Goal: Task Accomplishment & Management: Manage account settings

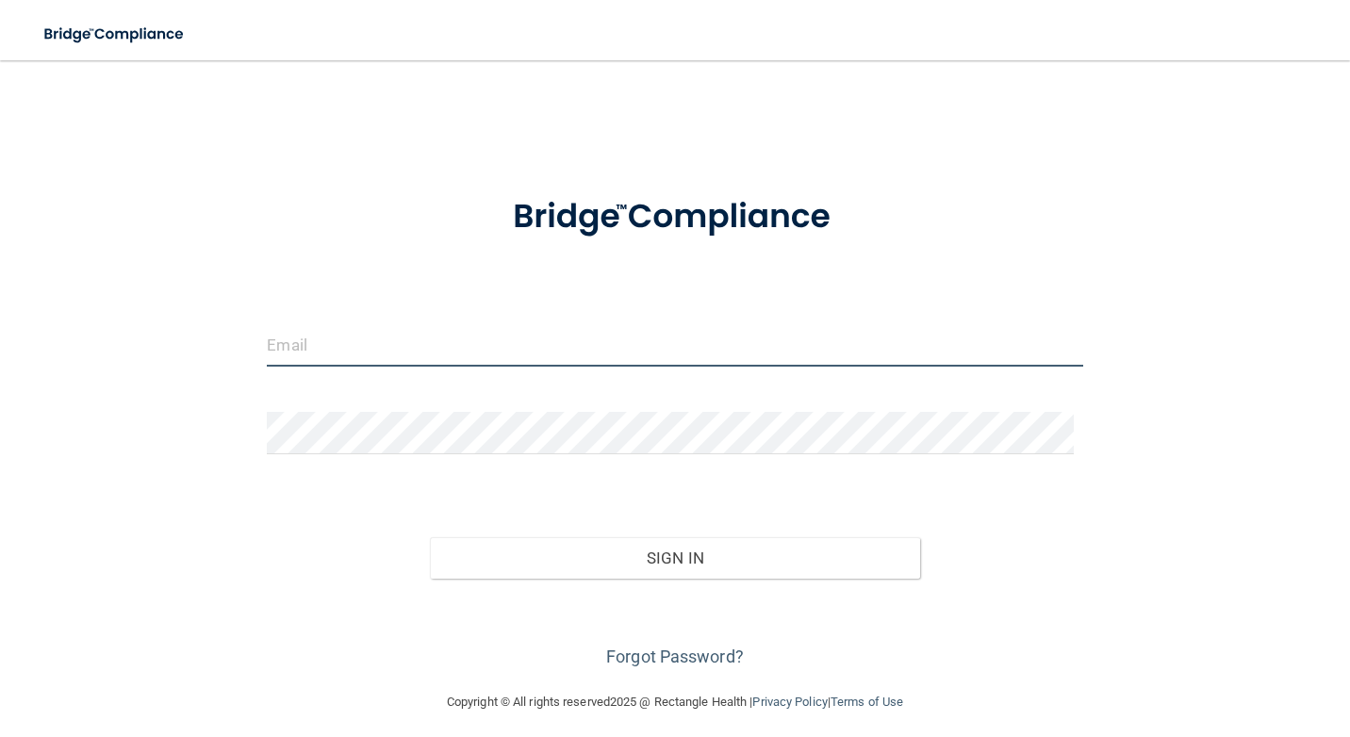
click at [388, 351] on input "email" at bounding box center [674, 345] width 815 height 42
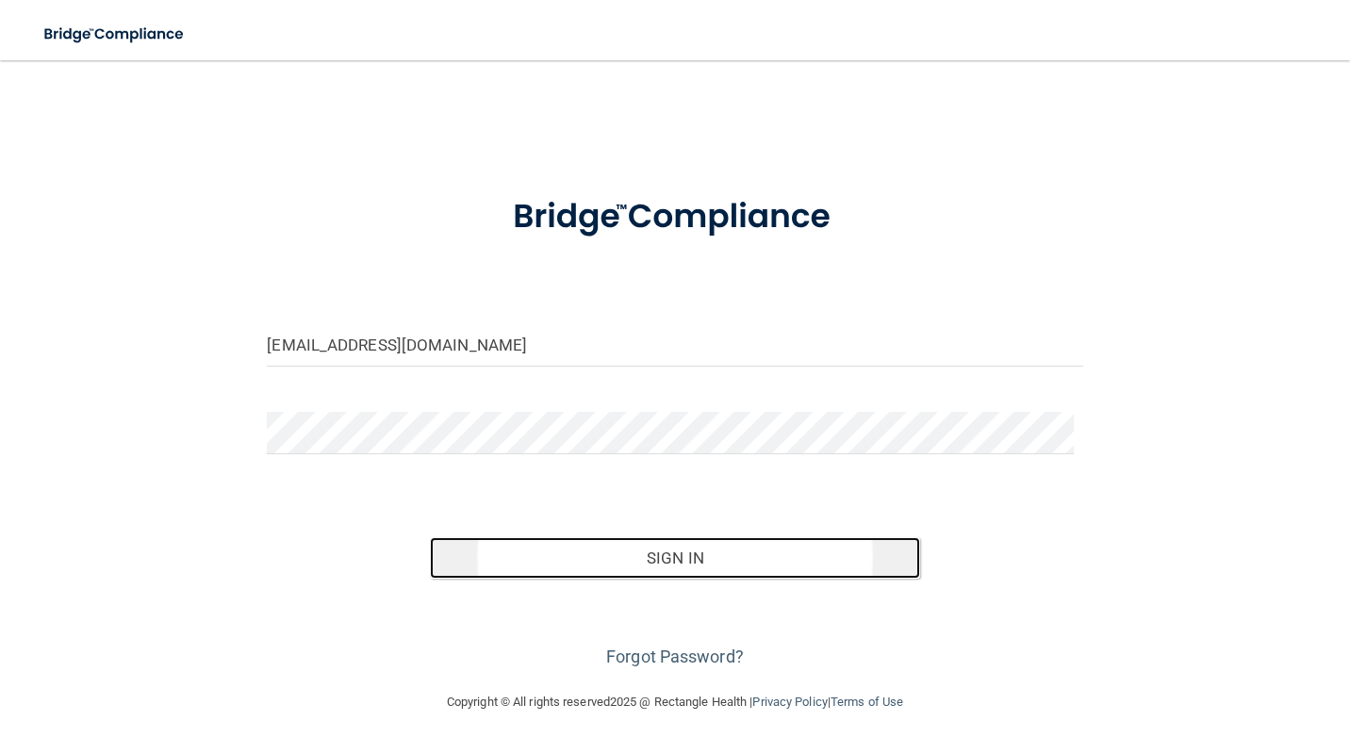
click at [697, 562] on button "Sign In" at bounding box center [674, 557] width 489 height 41
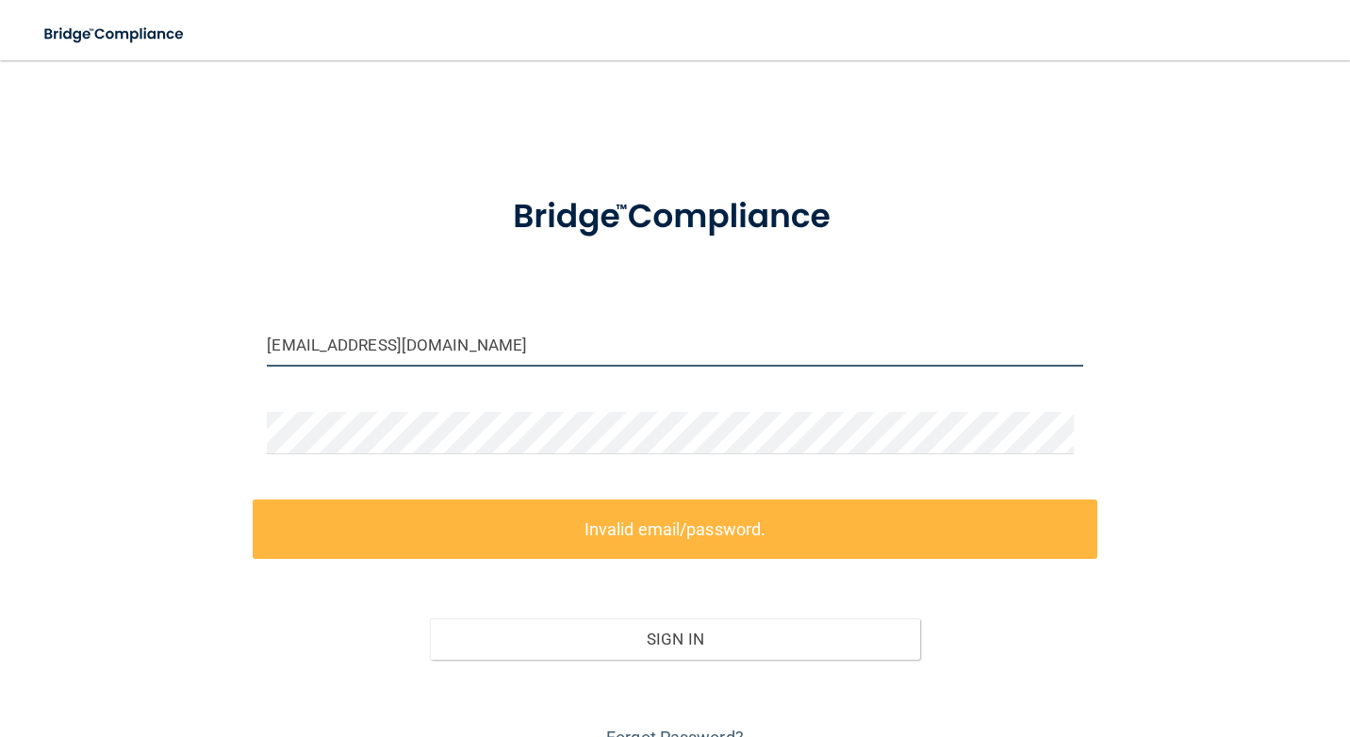
drag, startPoint x: 537, startPoint y: 351, endPoint x: 0, endPoint y: 341, distance: 537.3
click at [0, 341] on html "Toggle navigation Manage My Enterprise Manage My Location [EMAIL_ADDRESS][DOMAI…" at bounding box center [675, 368] width 1350 height 737
type input "o"
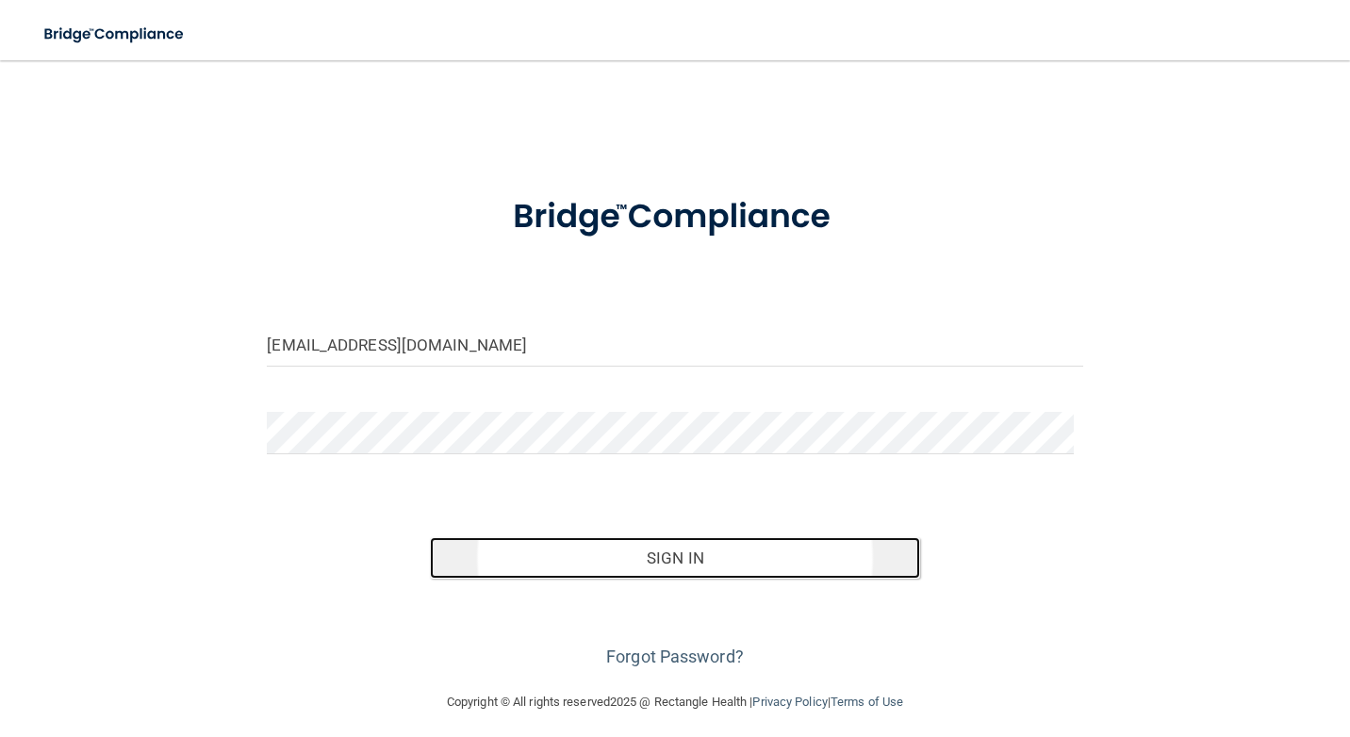
click at [686, 558] on button "Sign In" at bounding box center [674, 557] width 489 height 41
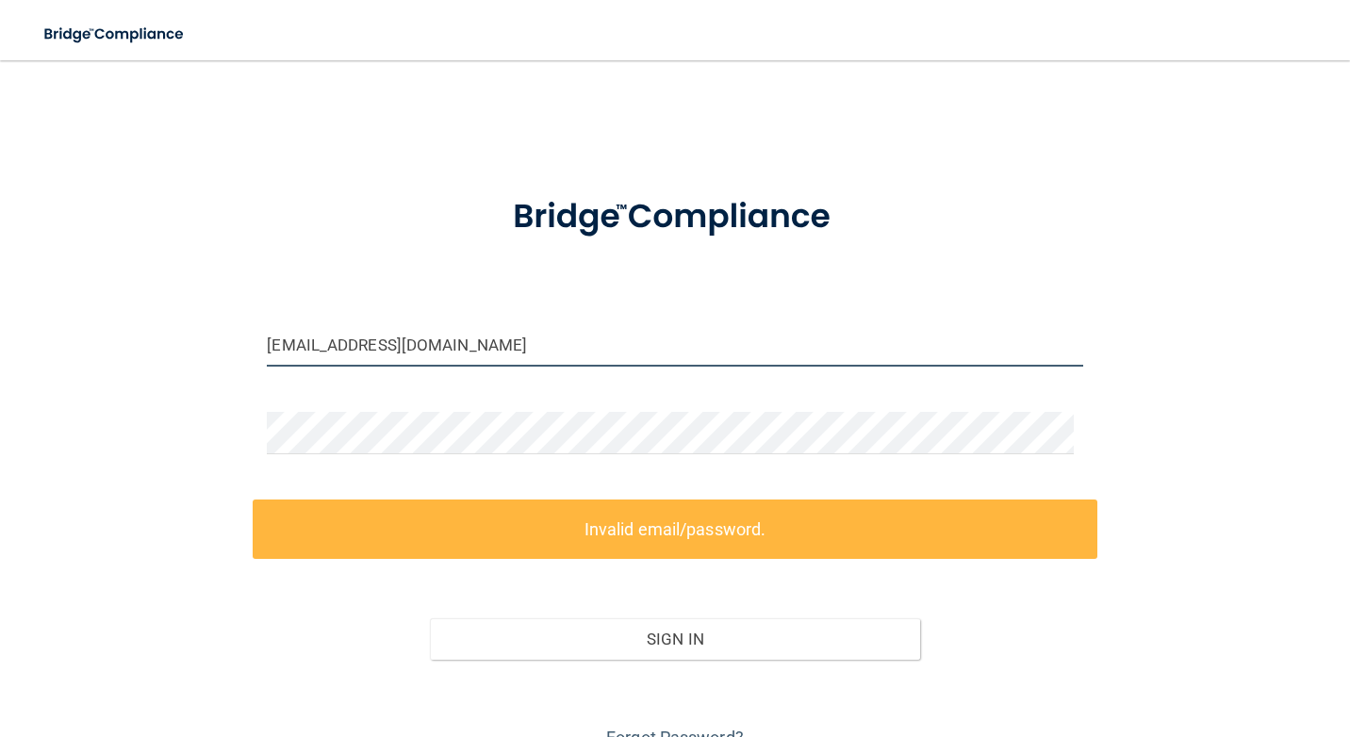
click at [0, 336] on html "Toggle navigation Manage My Enterprise Manage My Location [EMAIL_ADDRESS][DOMAI…" at bounding box center [675, 368] width 1350 height 737
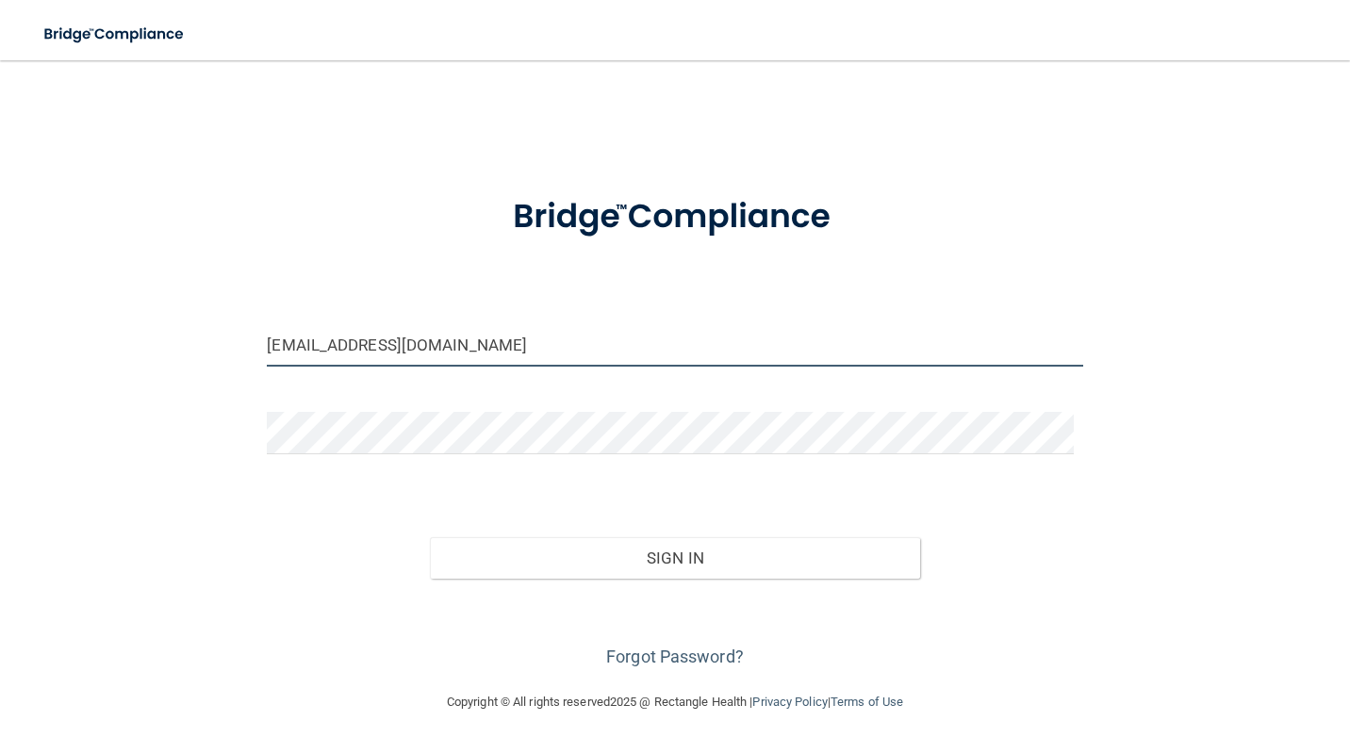
type input "[EMAIL_ADDRESS][DOMAIN_NAME]"
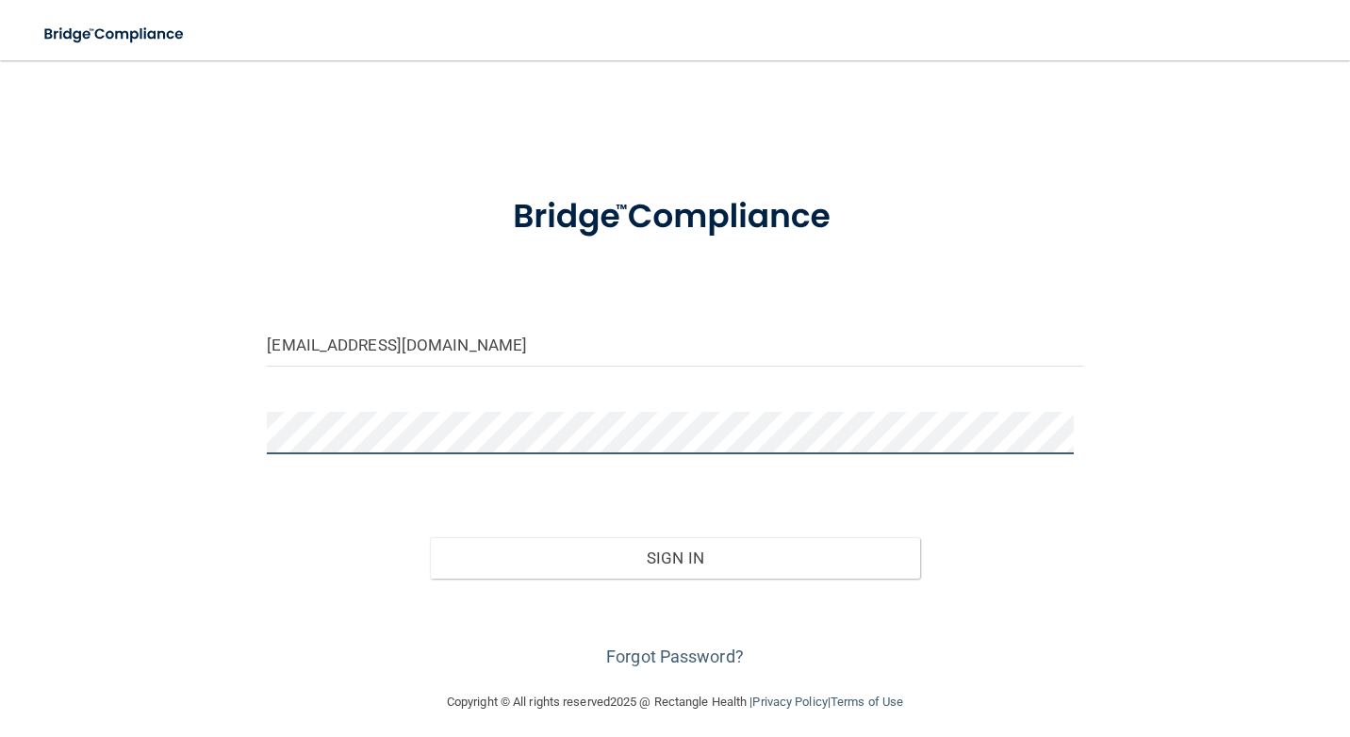
click at [96, 448] on div "[EMAIL_ADDRESS][DOMAIN_NAME] Invalid email/password. You don't have permission …" at bounding box center [675, 375] width 1274 height 593
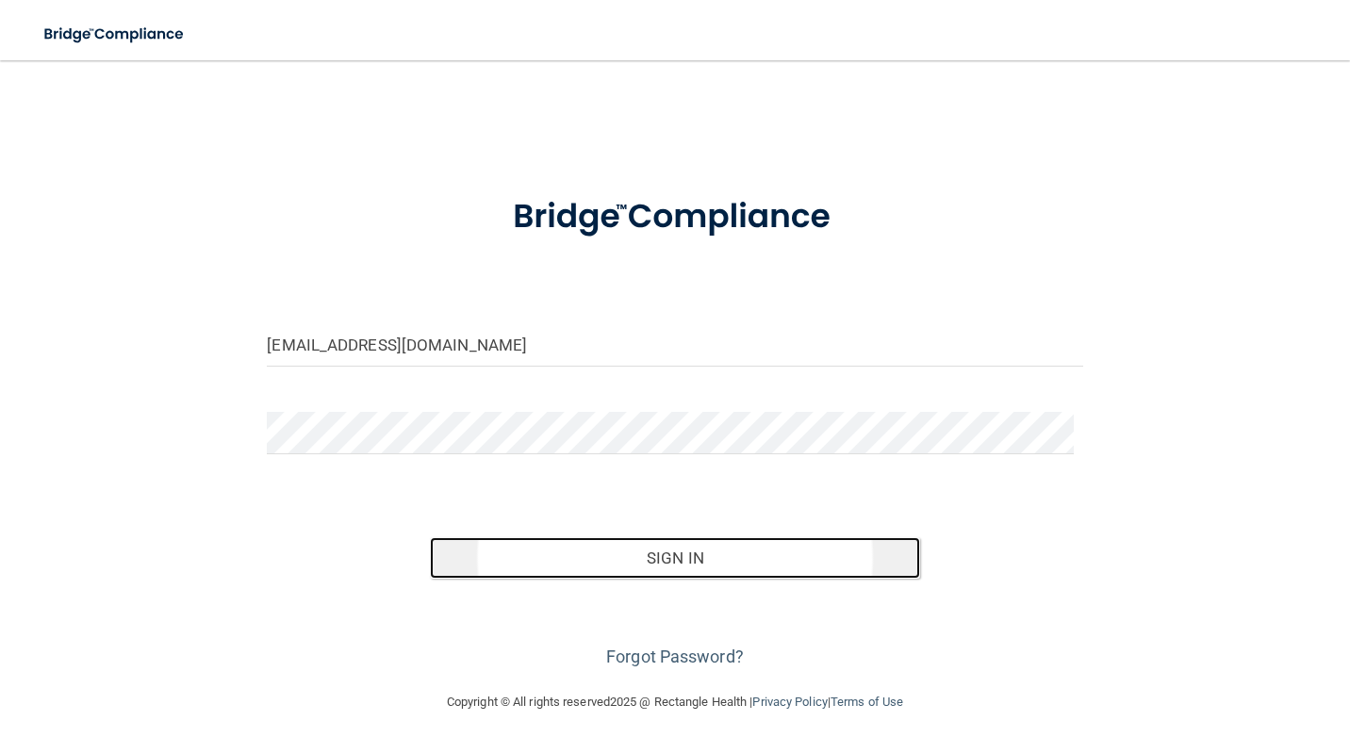
click at [677, 555] on button "Sign In" at bounding box center [674, 557] width 489 height 41
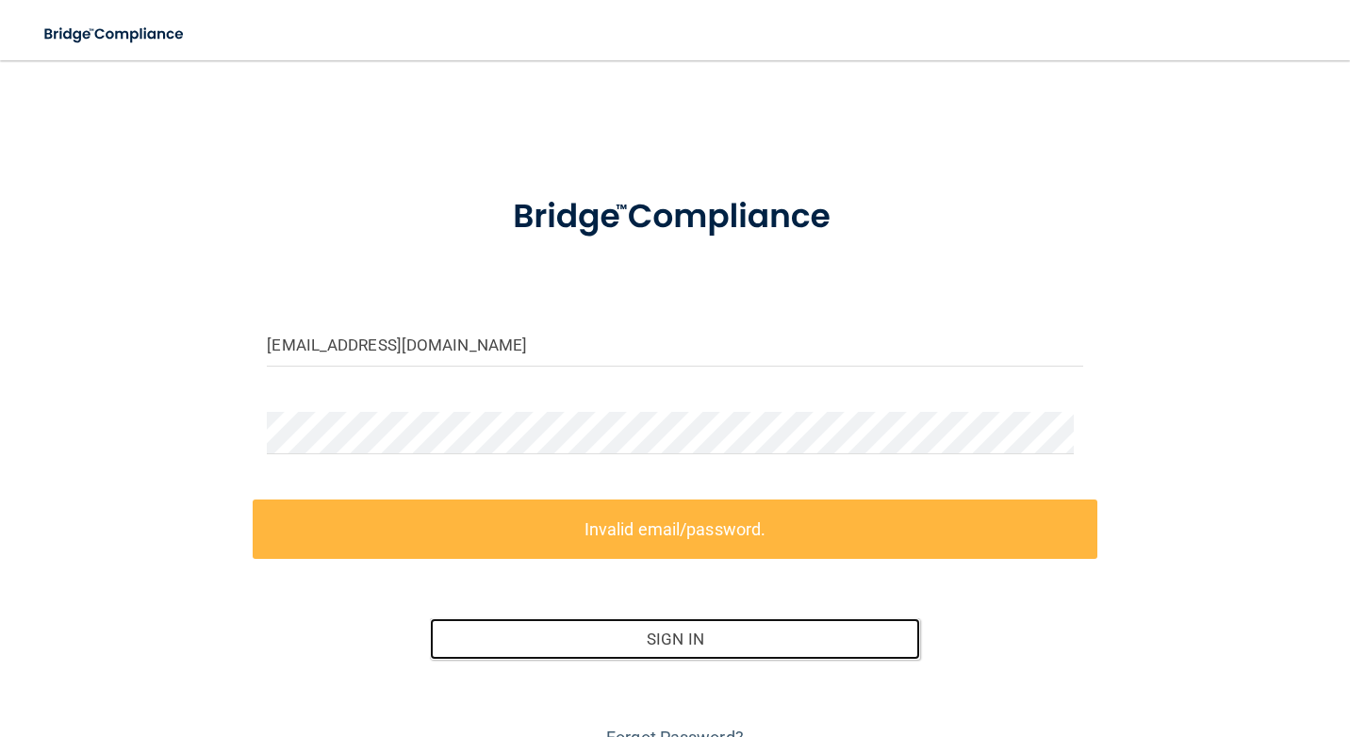
scroll to position [91, 0]
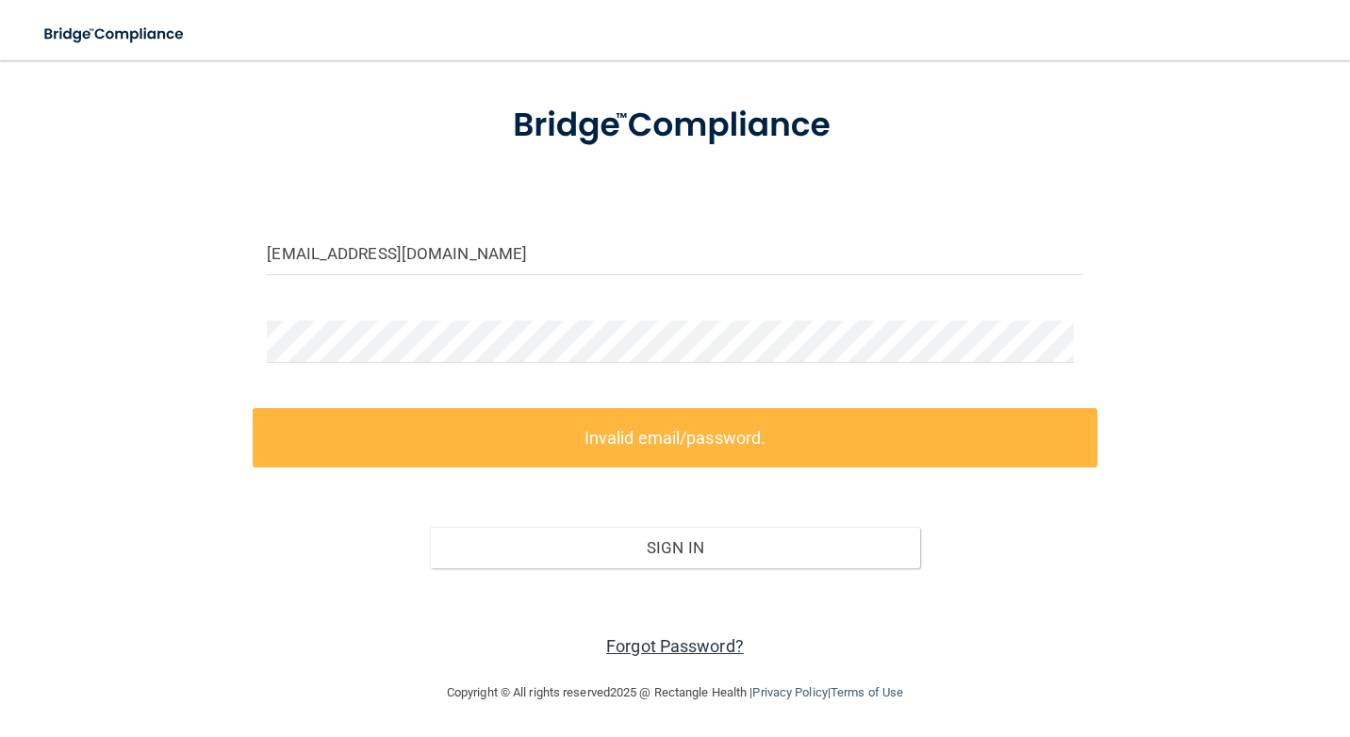
click at [689, 642] on link "Forgot Password?" at bounding box center [675, 646] width 138 height 20
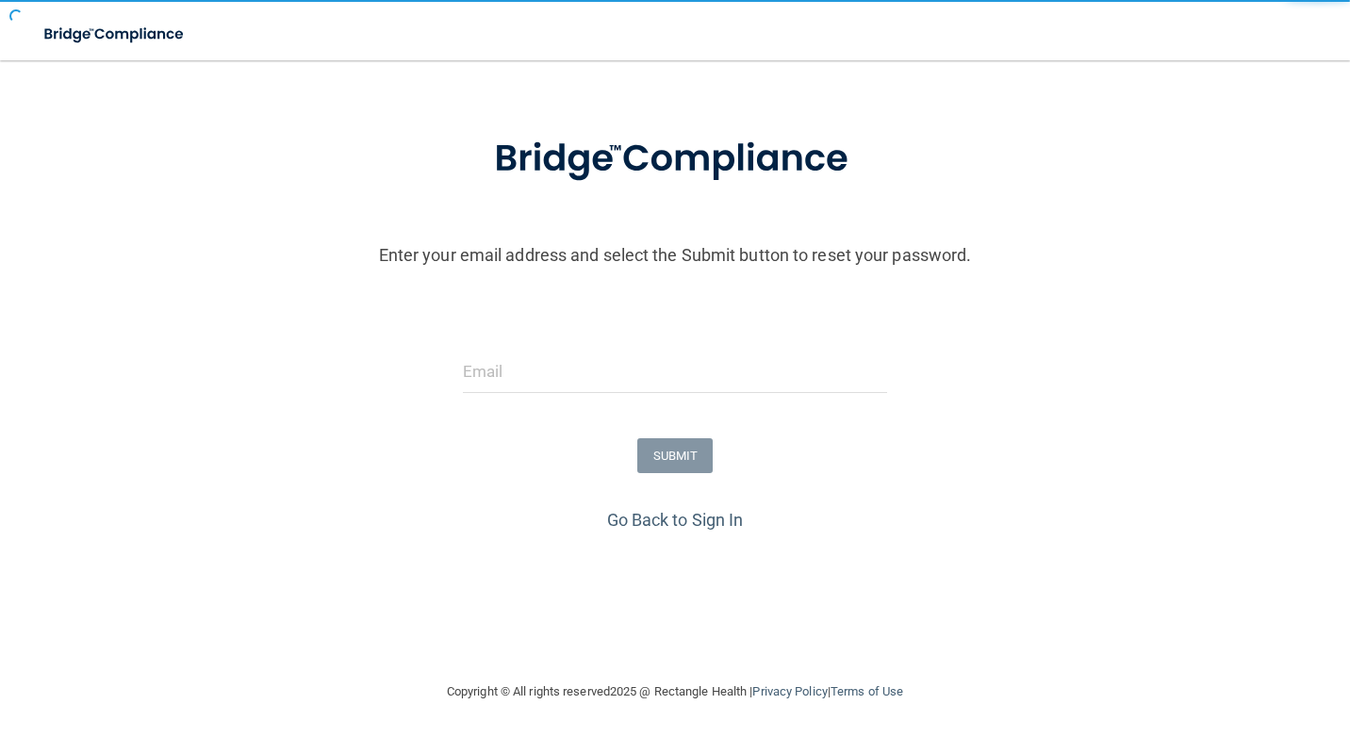
scroll to position [63, 0]
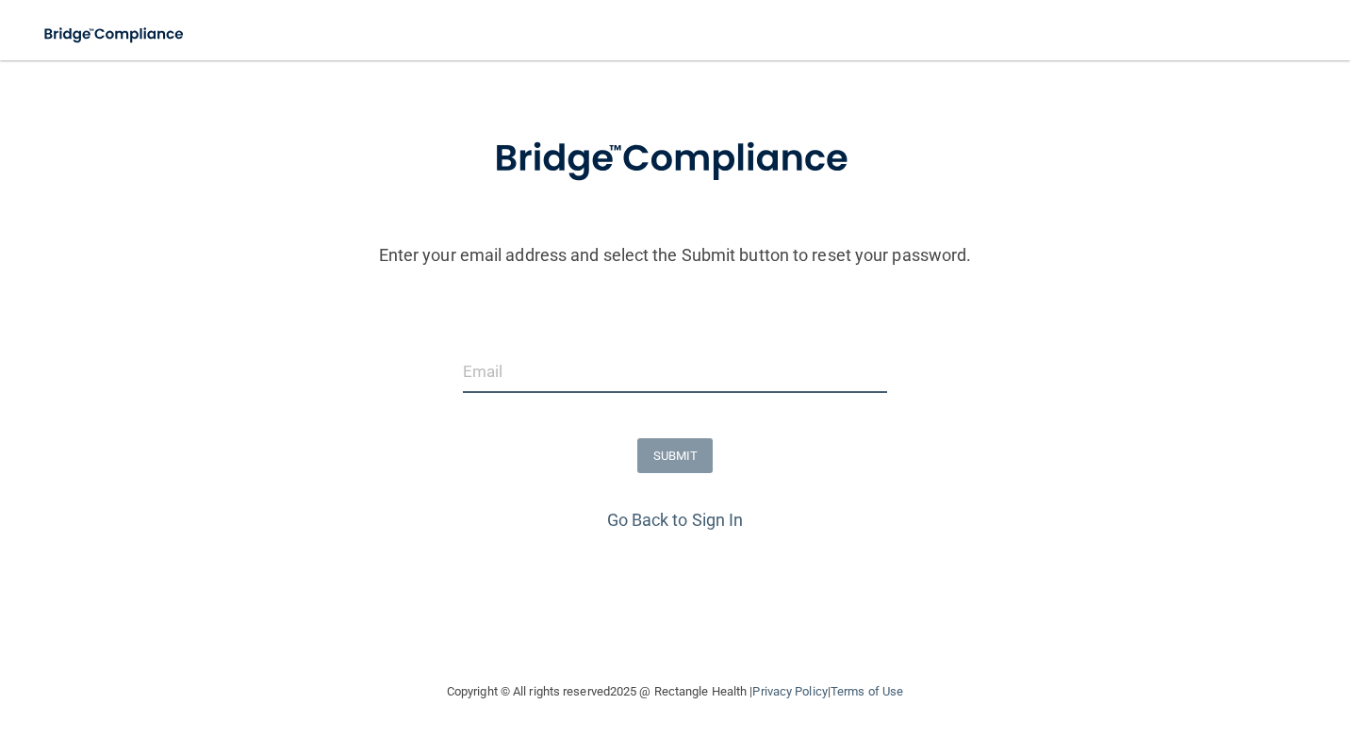
click at [507, 371] on input "email" at bounding box center [675, 372] width 425 height 42
type input "[EMAIL_ADDRESS][DOMAIN_NAME]"
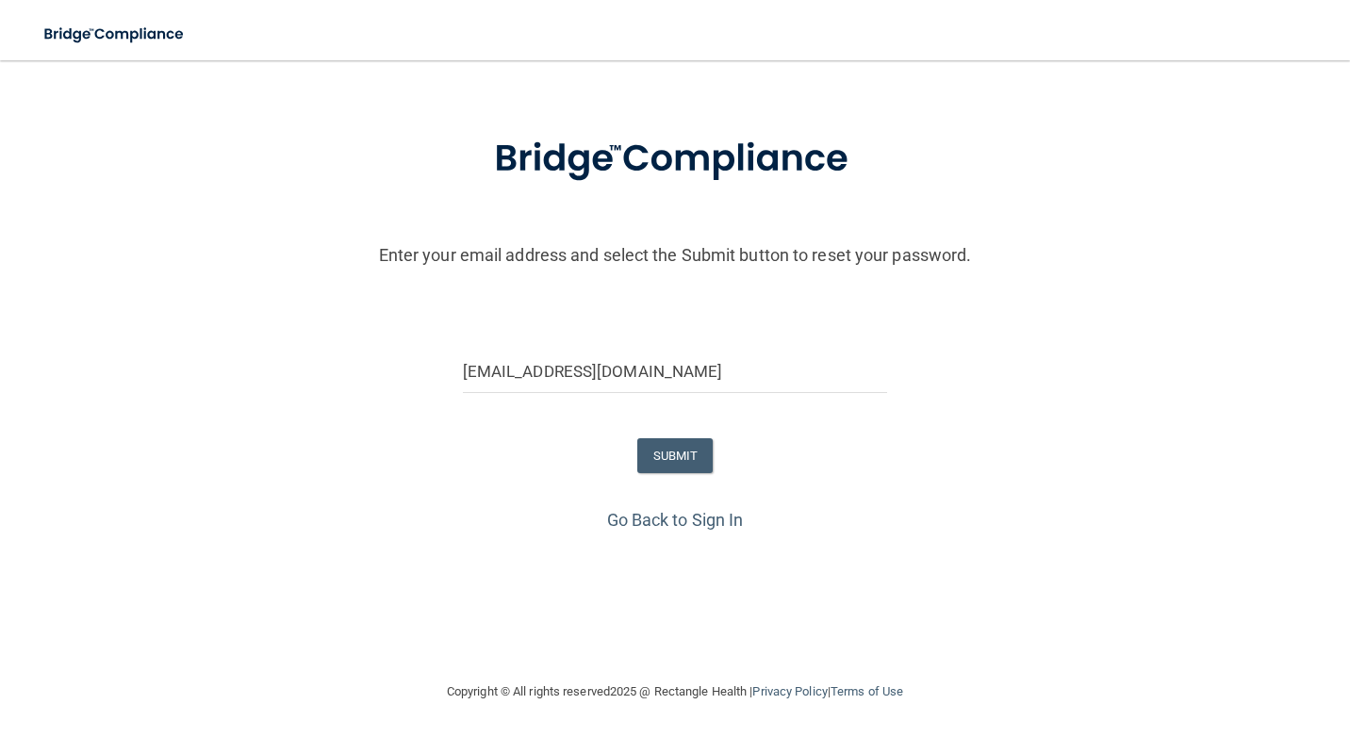
click at [238, 395] on div "[EMAIL_ADDRESS][DOMAIN_NAME]" at bounding box center [674, 379] width 1359 height 57
click at [683, 457] on button "SUBMIT" at bounding box center [675, 455] width 76 height 35
